Goal: Navigation & Orientation: Find specific page/section

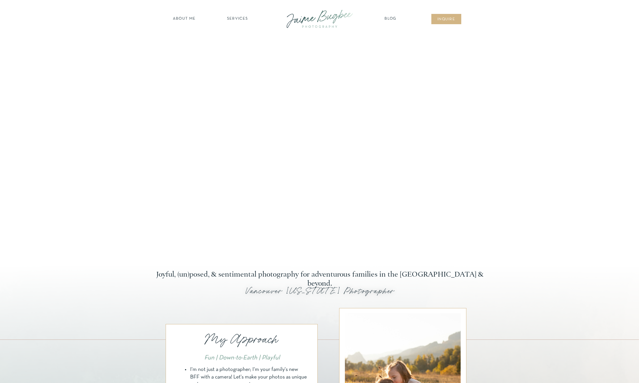
click at [237, 19] on nav "SERVICES" at bounding box center [237, 19] width 34 height 6
click at [191, 18] on nav "about ME" at bounding box center [184, 19] width 26 height 6
click at [181, 17] on nav "about ME" at bounding box center [184, 19] width 26 height 6
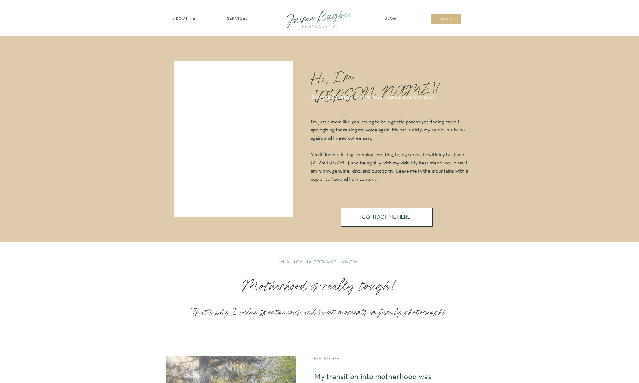
click at [240, 16] on nav "SERVICES" at bounding box center [237, 19] width 34 height 6
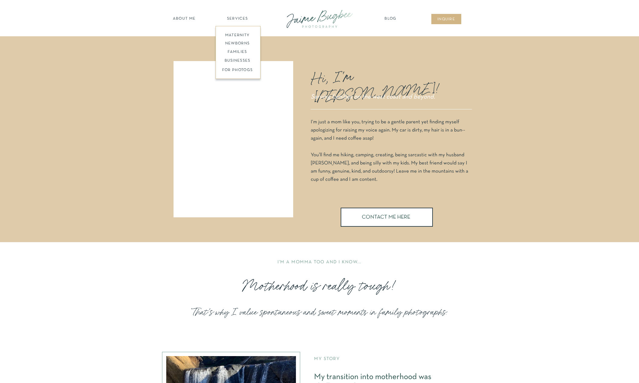
click at [242, 51] on nav "families" at bounding box center [237, 52] width 46 height 6
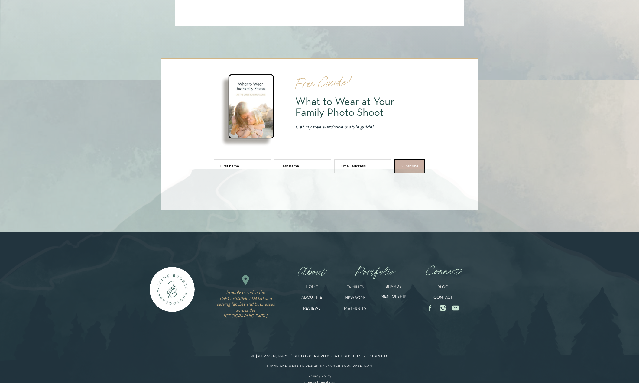
scroll to position [3128, 0]
